Goal: Information Seeking & Learning: Understand process/instructions

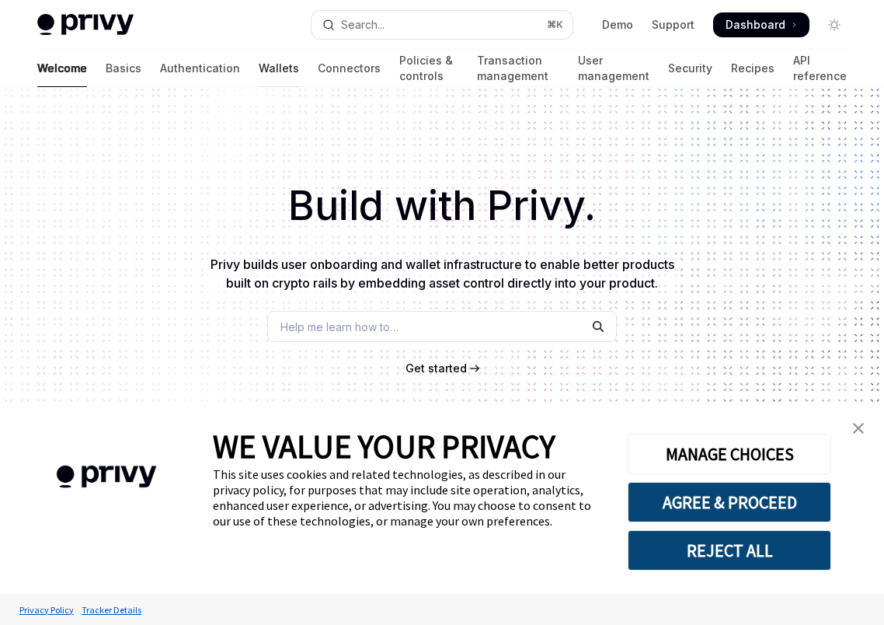
click at [259, 67] on link "Wallets" at bounding box center [279, 68] width 40 height 37
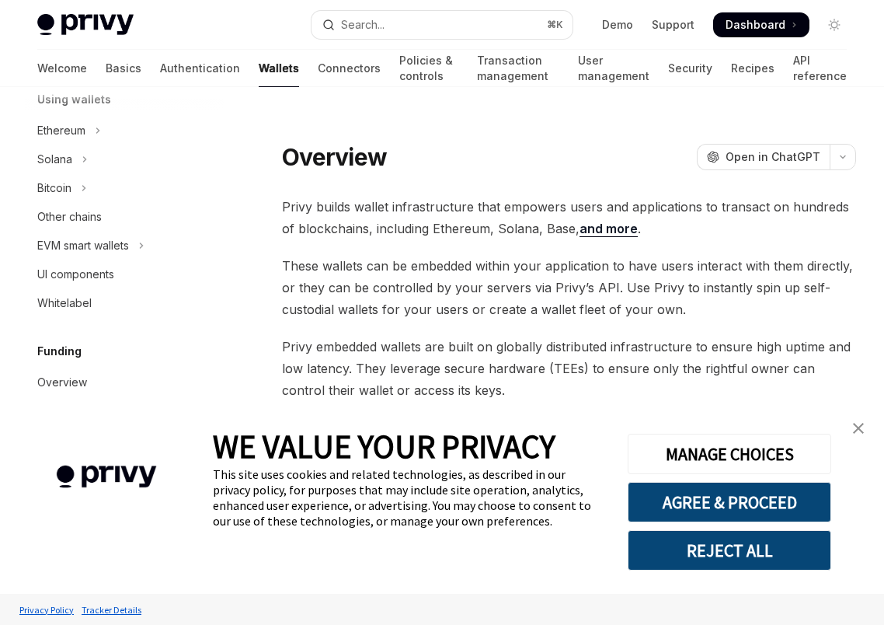
scroll to position [401, 0]
click at [72, 135] on div "Ethereum" at bounding box center [61, 129] width 48 height 19
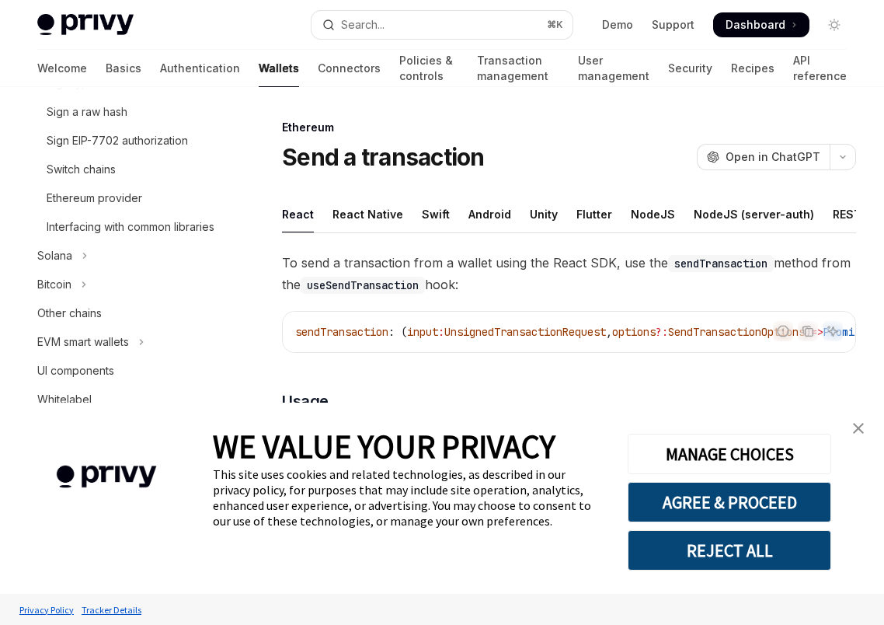
scroll to position [567, 0]
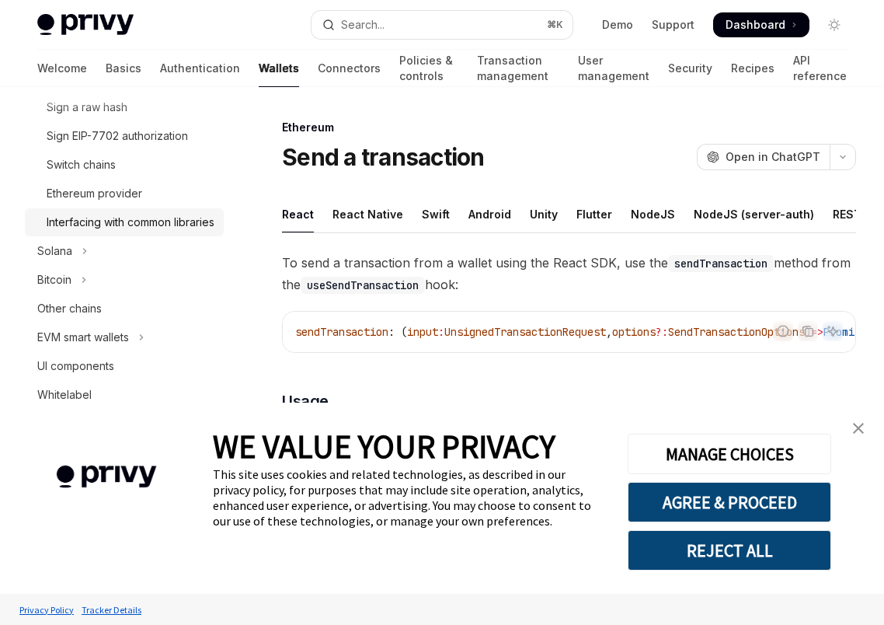
click at [112, 229] on div "Interfacing with common libraries" at bounding box center [131, 222] width 168 height 19
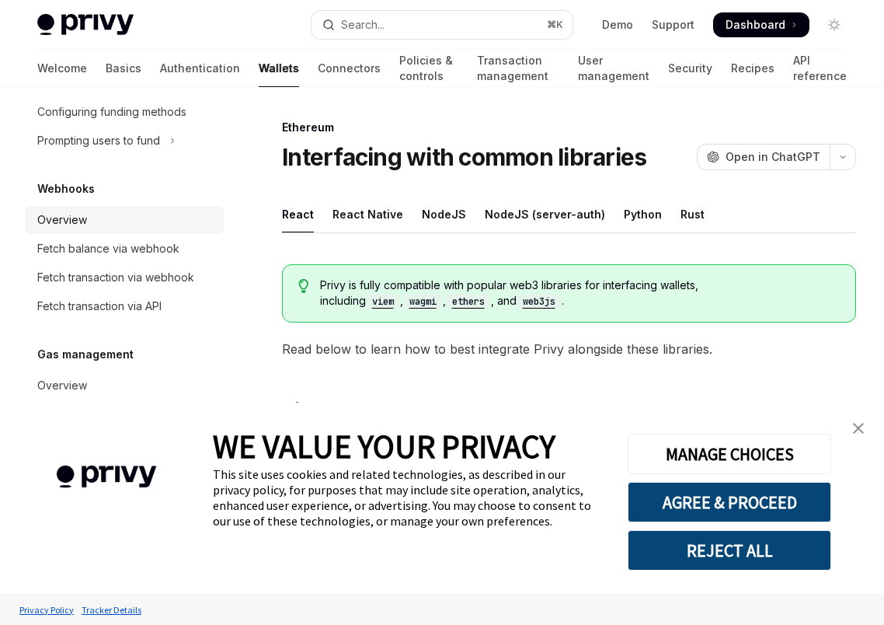
scroll to position [1005, 0]
click at [111, 247] on div "Fetch balance via webhook" at bounding box center [108, 248] width 142 height 19
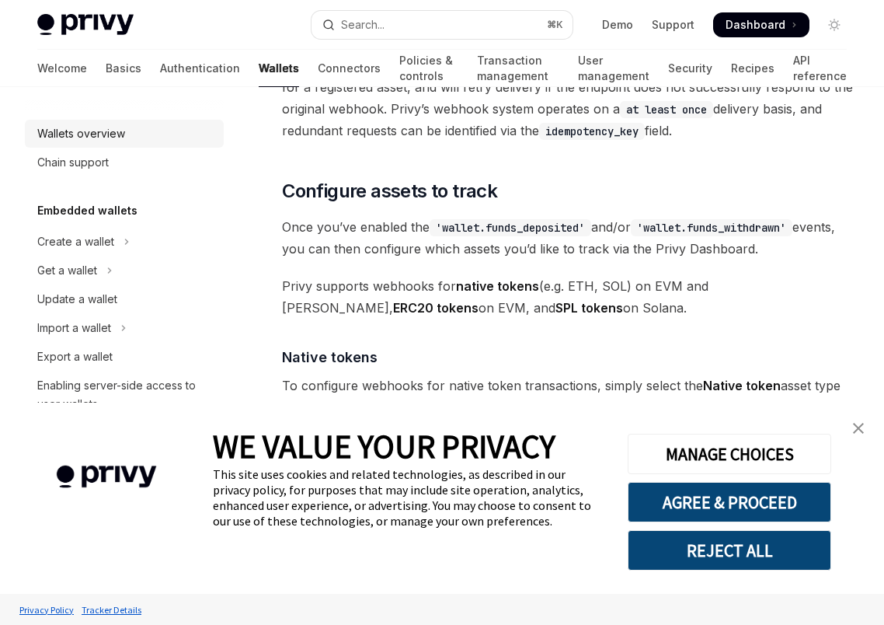
click at [92, 135] on div "Wallets overview" at bounding box center [81, 133] width 88 height 19
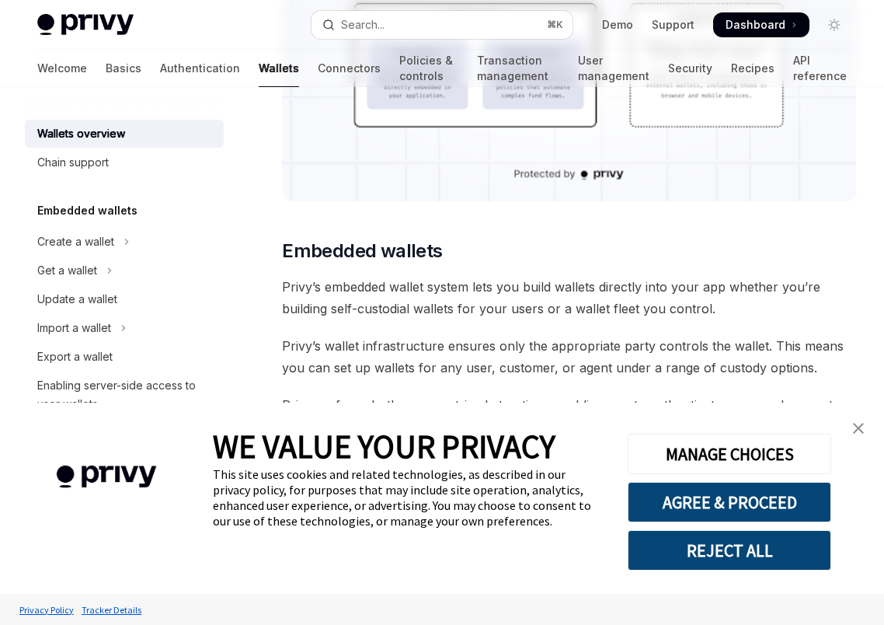
type textarea "*"
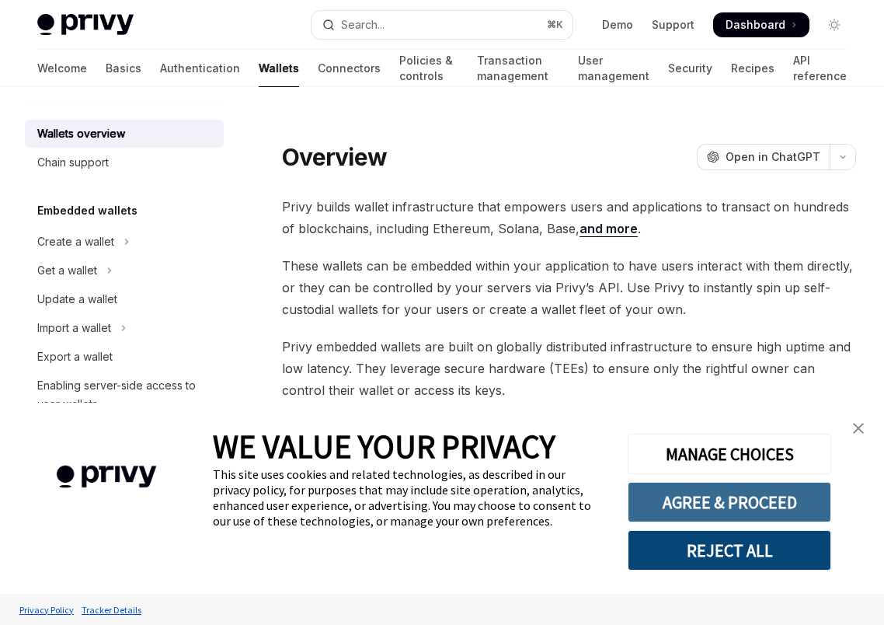
click at [761, 507] on button "AGREE & PROCEED" at bounding box center [730, 502] width 204 height 40
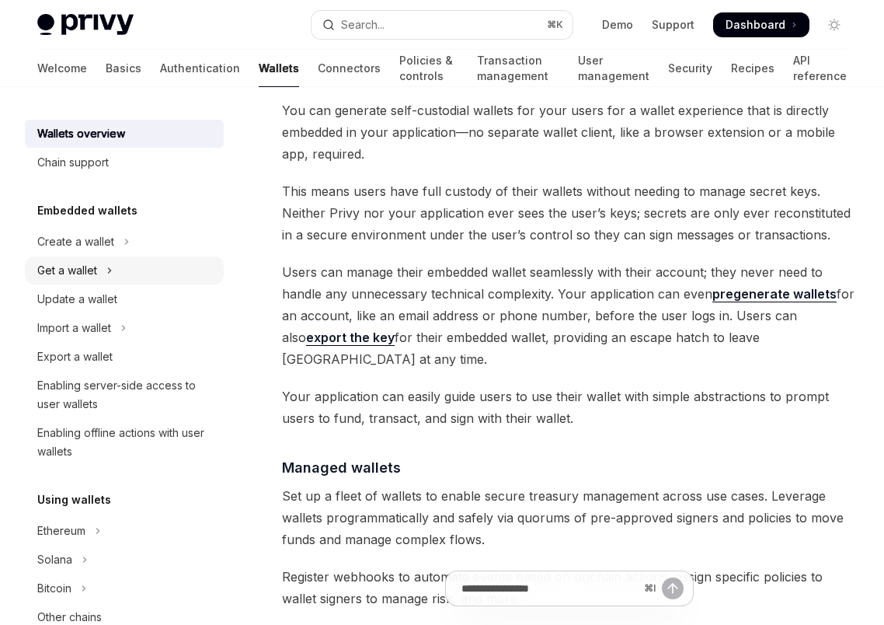
click at [161, 269] on button "Get a wallet" at bounding box center [124, 270] width 199 height 28
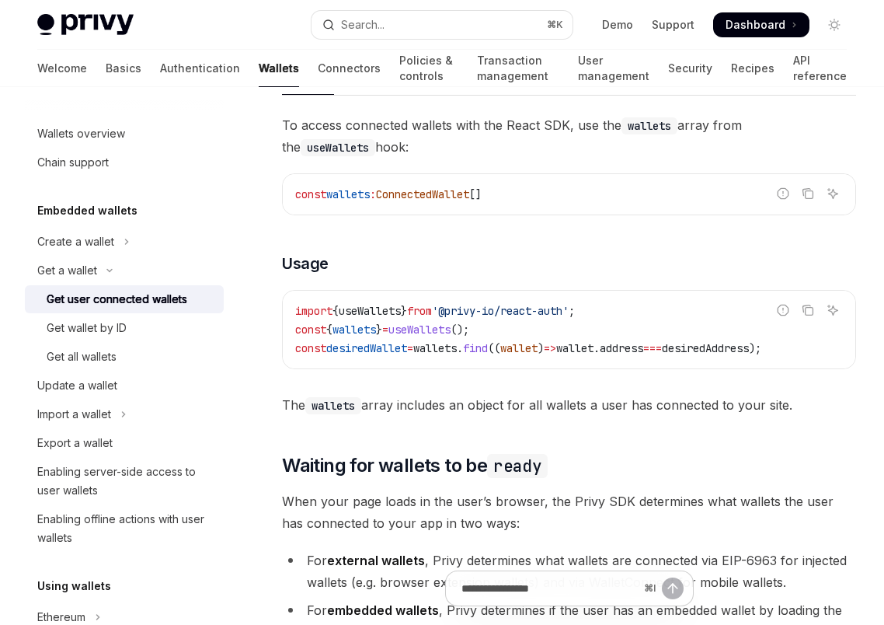
scroll to position [559, 0]
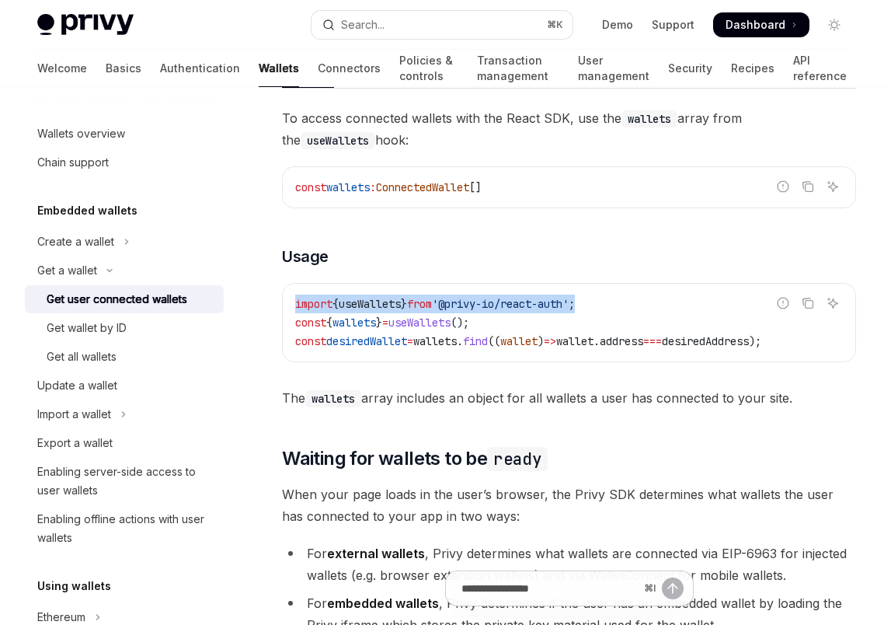
drag, startPoint x: 610, startPoint y: 285, endPoint x: 283, endPoint y: 286, distance: 327.1
click at [283, 286] on div "import { useWallets } from '@privy-io/react-auth' ; const { wallets } = useWall…" at bounding box center [569, 323] width 573 height 78
copy span "import { useWallets } from '@privy-io/react-auth' ;"
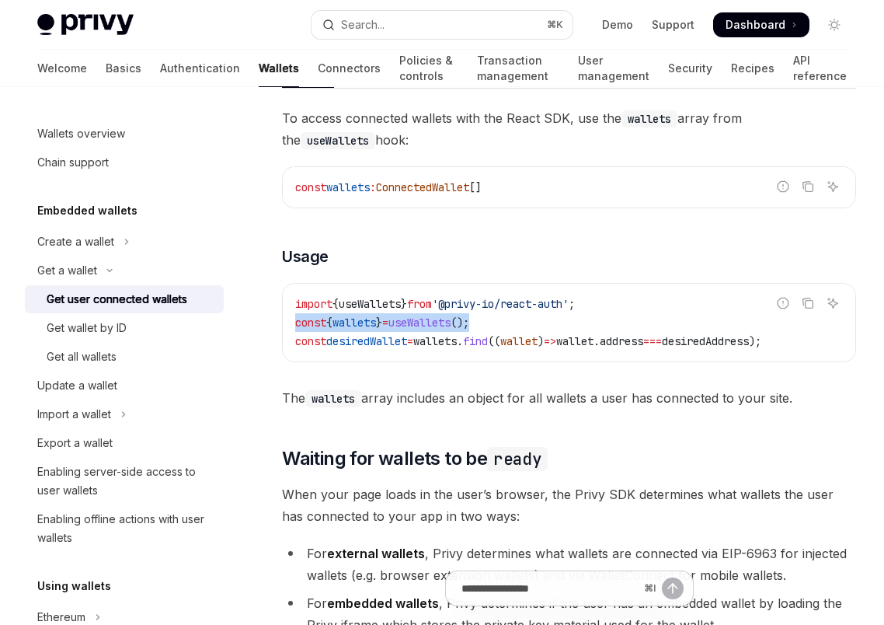
drag, startPoint x: 513, startPoint y: 299, endPoint x: 281, endPoint y: 298, distance: 231.5
click at [281, 298] on div "Get a wallet Get user connected wallets OpenAI Open in ChatGPT OpenAI Open in C…" at bounding box center [424, 546] width 872 height 1975
copy span "const { wallets } = useWallets ();"
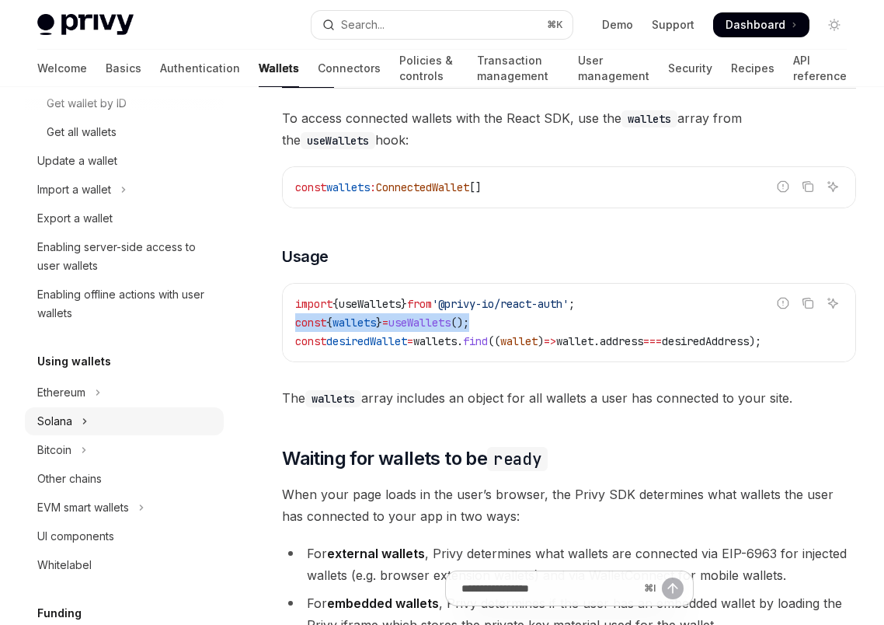
scroll to position [227, 0]
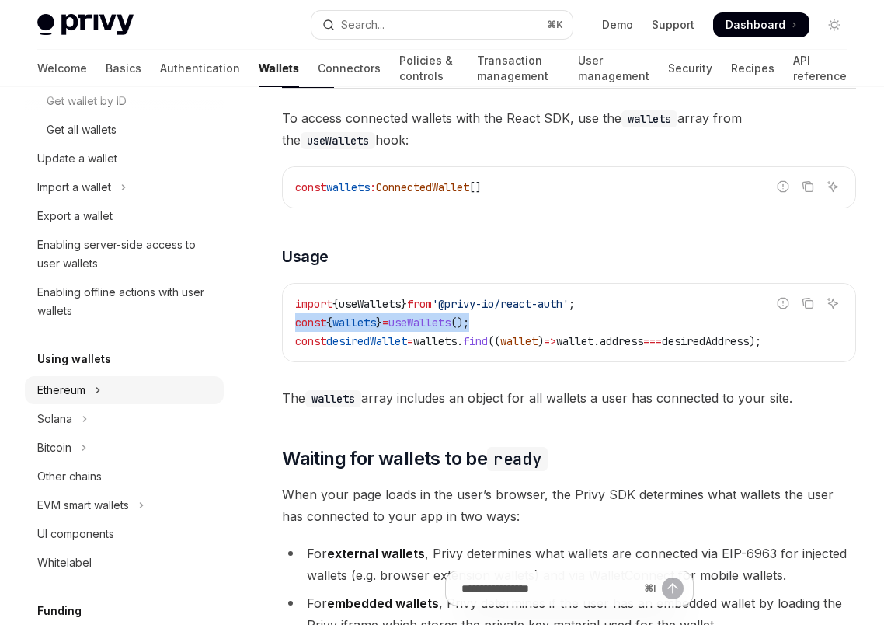
click at [76, 394] on div "Ethereum" at bounding box center [61, 390] width 48 height 19
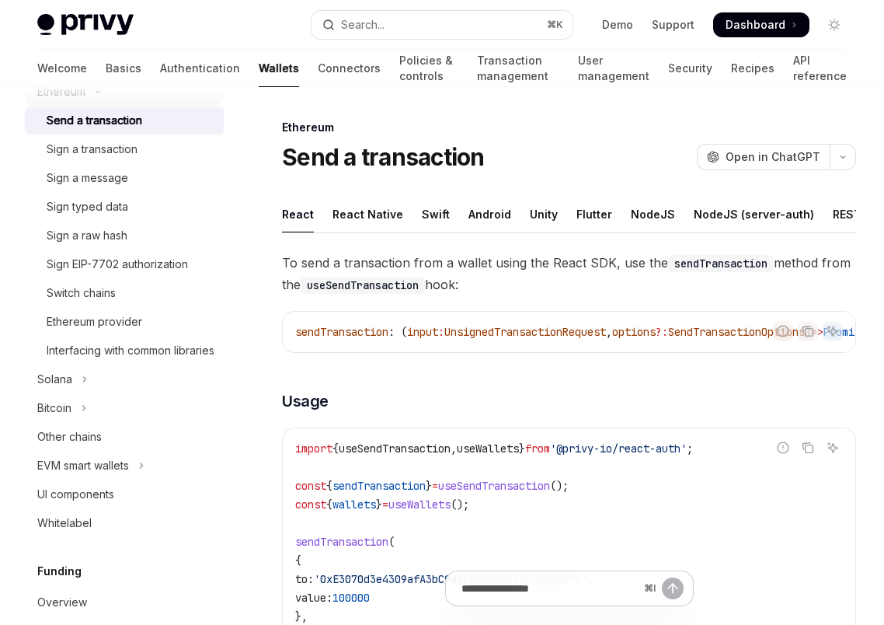
scroll to position [538, 0]
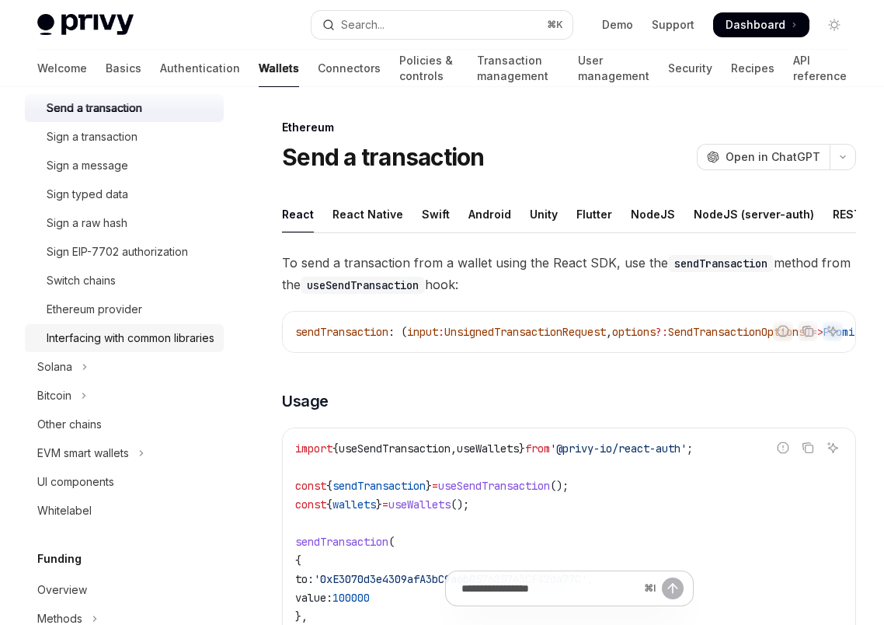
click at [91, 347] on div "Interfacing with common libraries" at bounding box center [131, 338] width 168 height 19
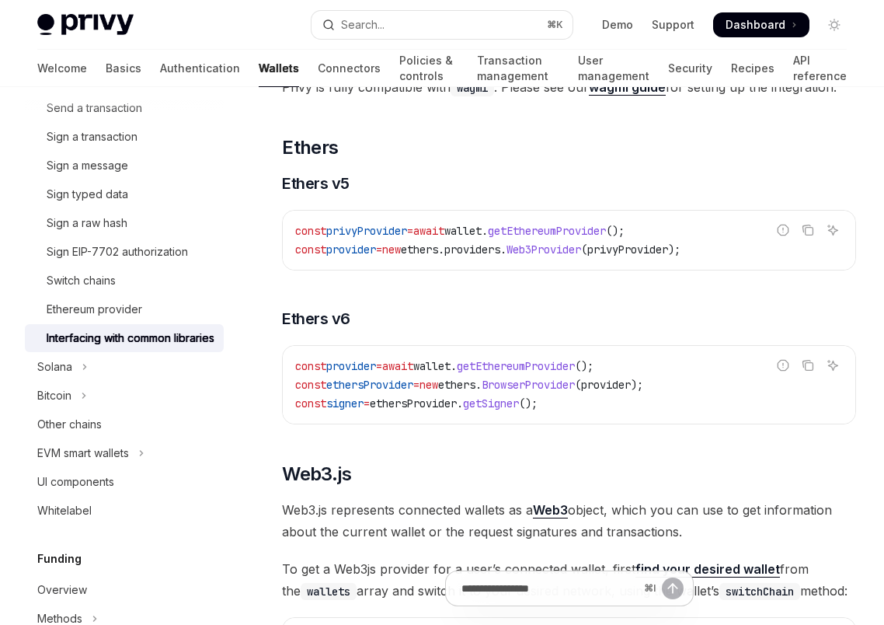
scroll to position [1558, 0]
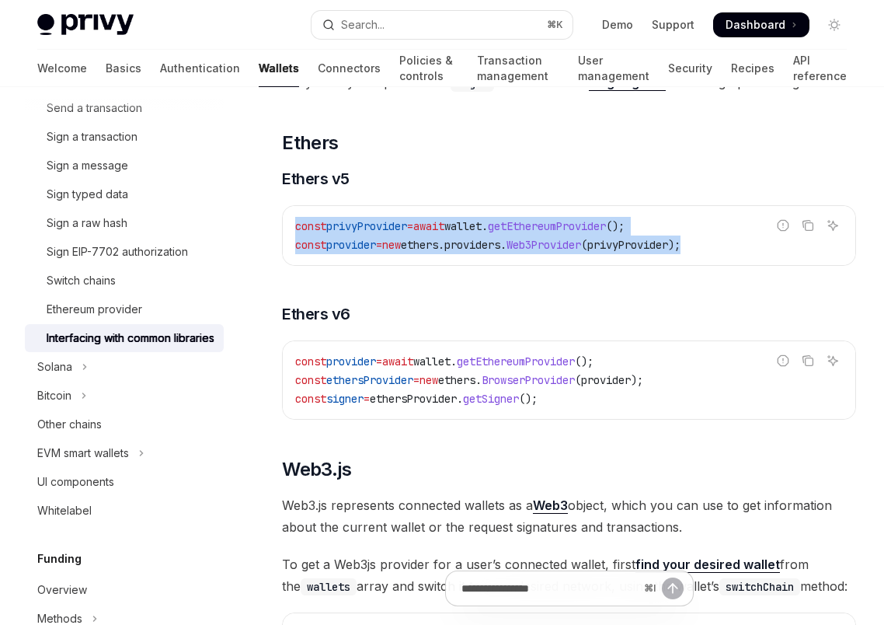
drag, startPoint x: 726, startPoint y: 246, endPoint x: 268, endPoint y: 215, distance: 459.5
copy code "const privyProvider = await wallet . getEthereumProvider (); const provider = n…"
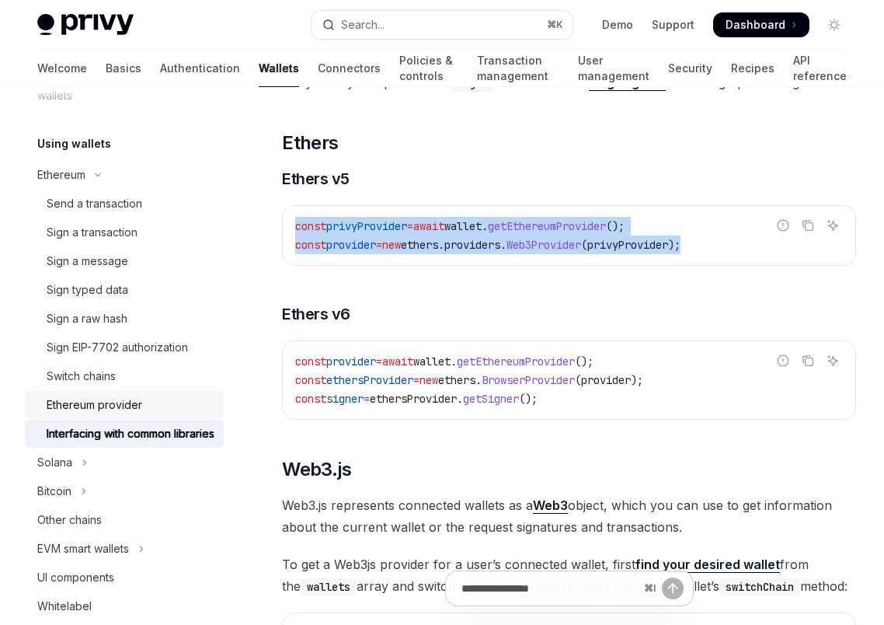
scroll to position [430, 0]
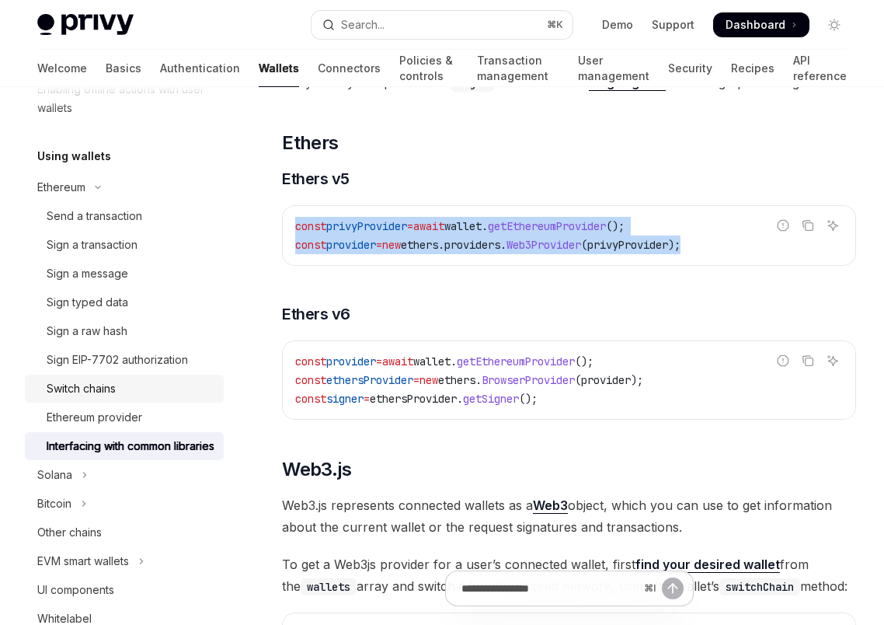
click at [118, 388] on div "Switch chains" at bounding box center [131, 388] width 168 height 19
type textarea "*"
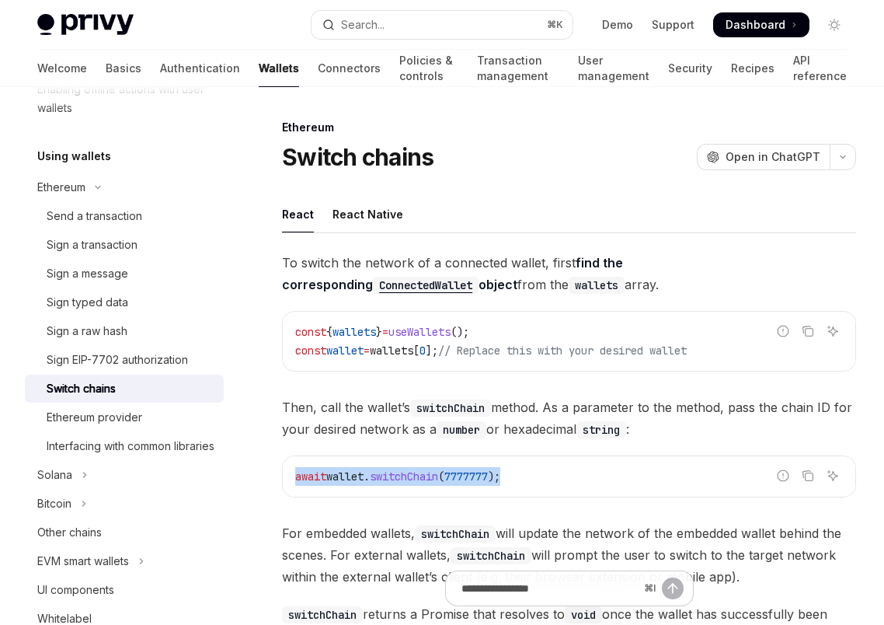
drag, startPoint x: 519, startPoint y: 477, endPoint x: 275, endPoint y: 478, distance: 244.0
click at [275, 478] on div "Ethereum Switch chains OpenAI Open in ChatGPT OpenAI Open in ChatGPT React Reac…" at bounding box center [424, 543] width 872 height 851
copy span "await wallet . switchChain ( 7777777 );"
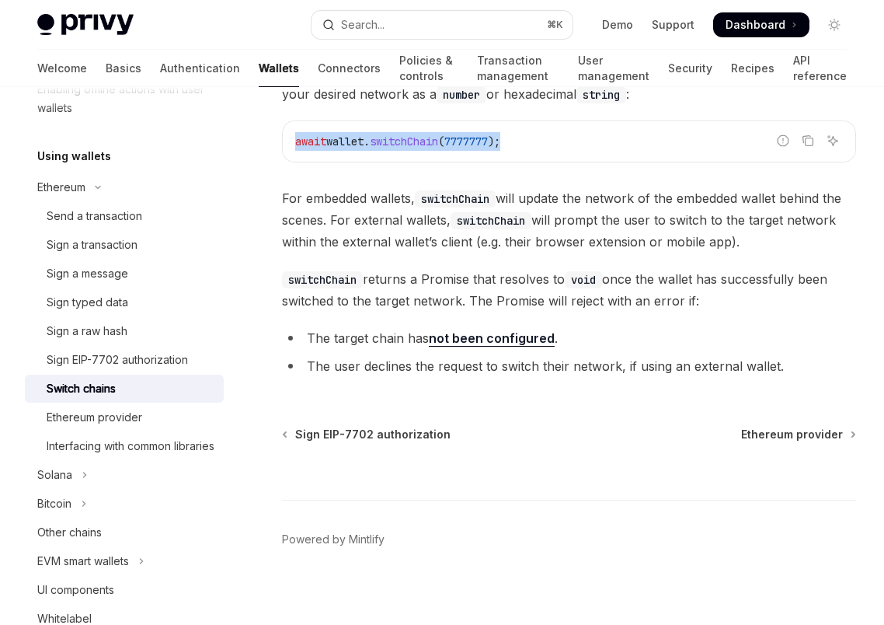
scroll to position [337, 0]
